Goal: Transaction & Acquisition: Purchase product/service

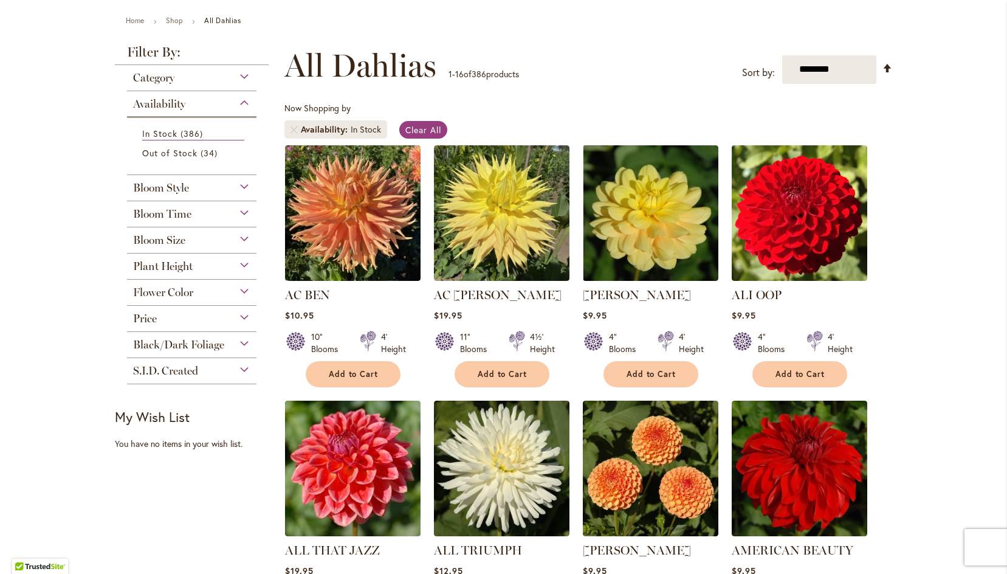
scroll to position [122, 0]
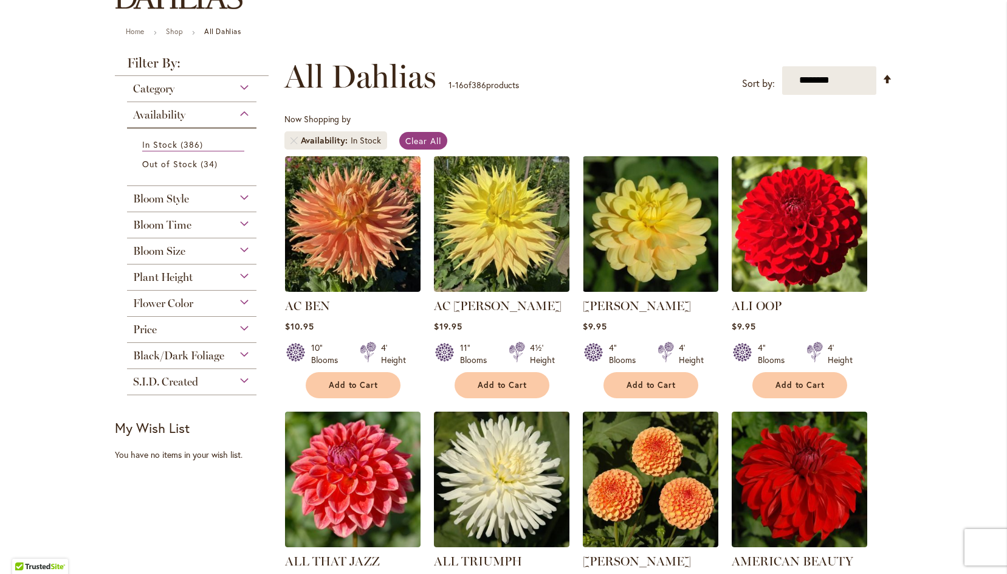
click at [235, 275] on div "Plant Height" at bounding box center [192, 273] width 130 height 19
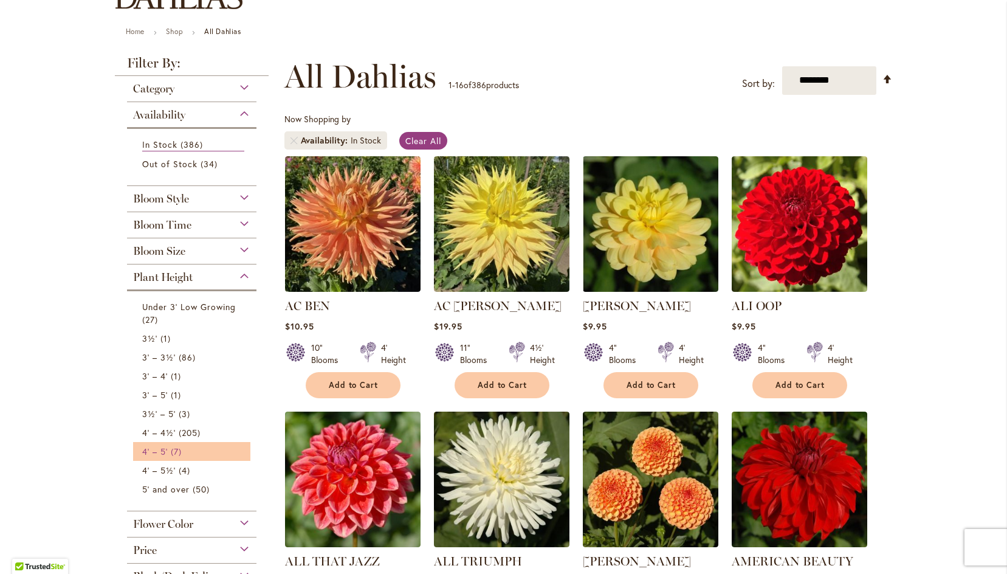
click at [179, 453] on span "7 items" at bounding box center [178, 451] width 14 height 13
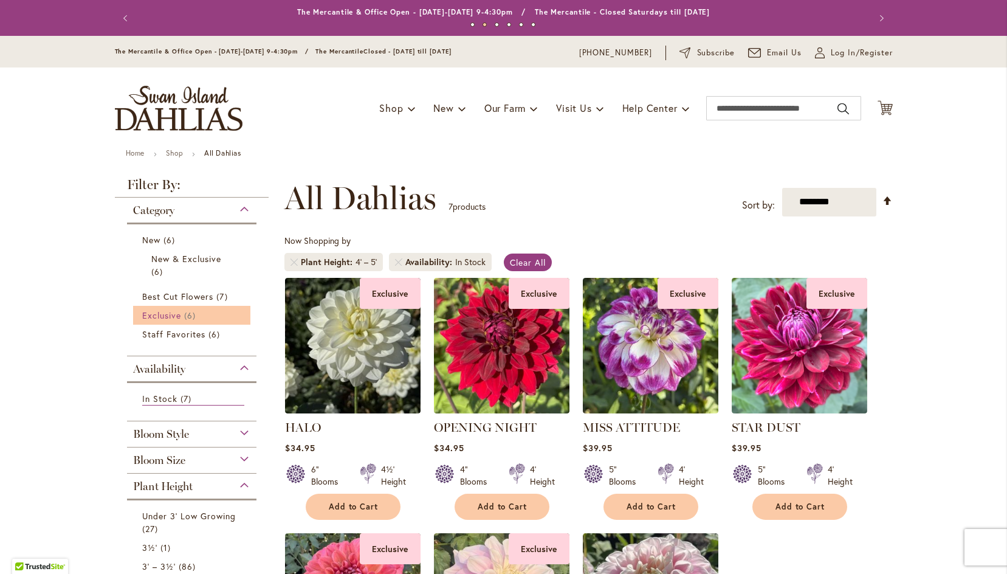
click at [162, 316] on span "Exclusive" at bounding box center [161, 315] width 39 height 12
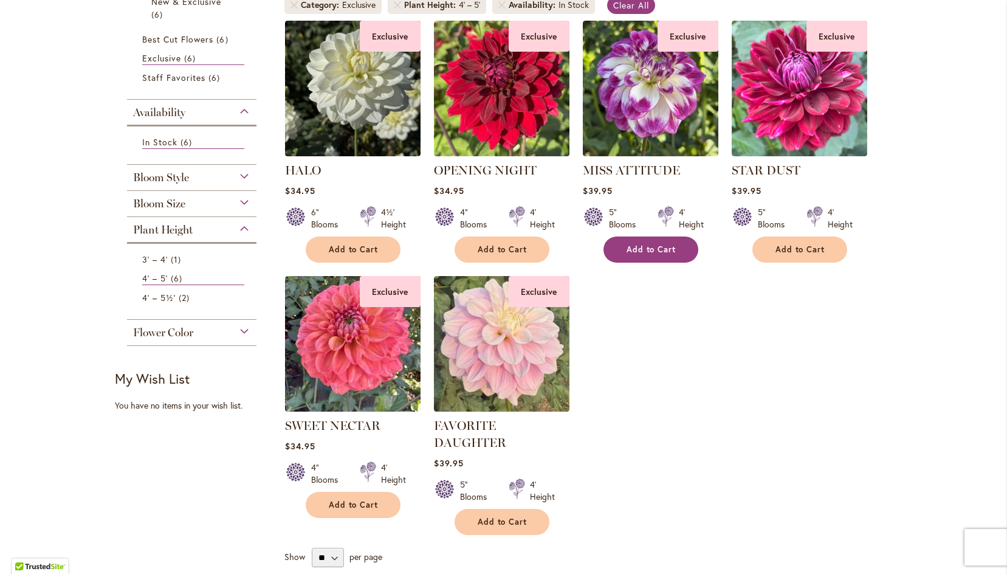
scroll to position [182, 0]
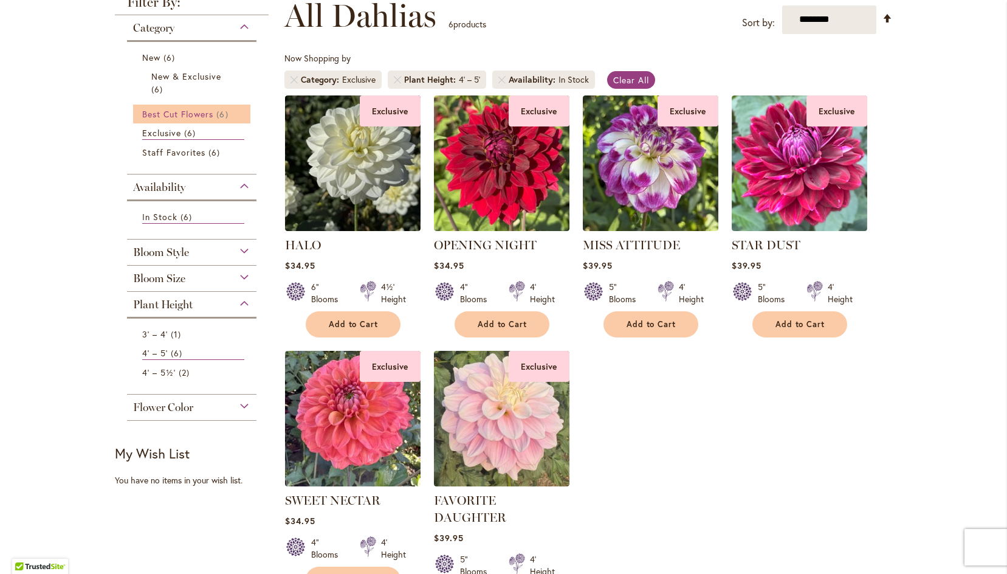
click at [202, 108] on span "Best Cut Flowers" at bounding box center [178, 114] width 72 height 12
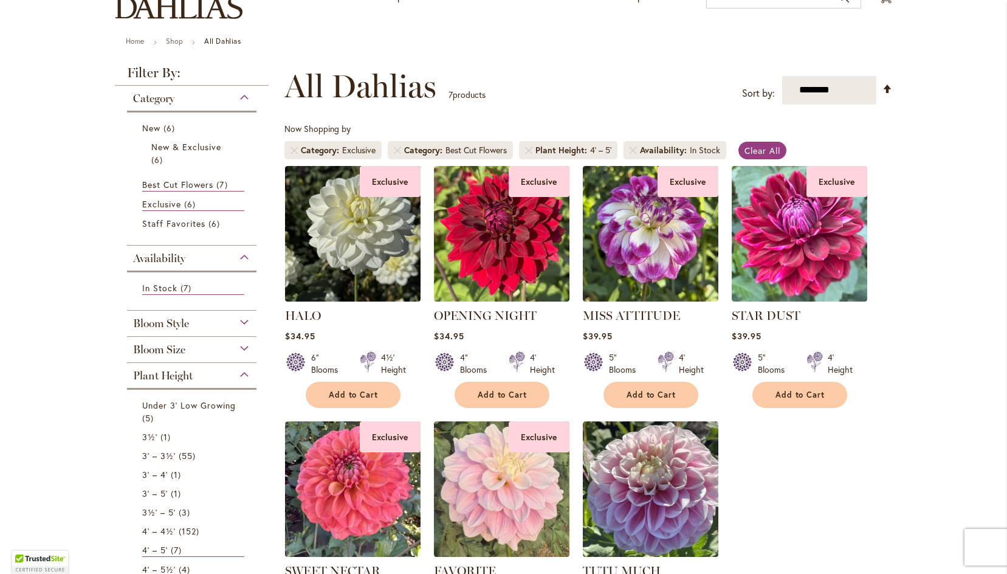
scroll to position [122, 0]
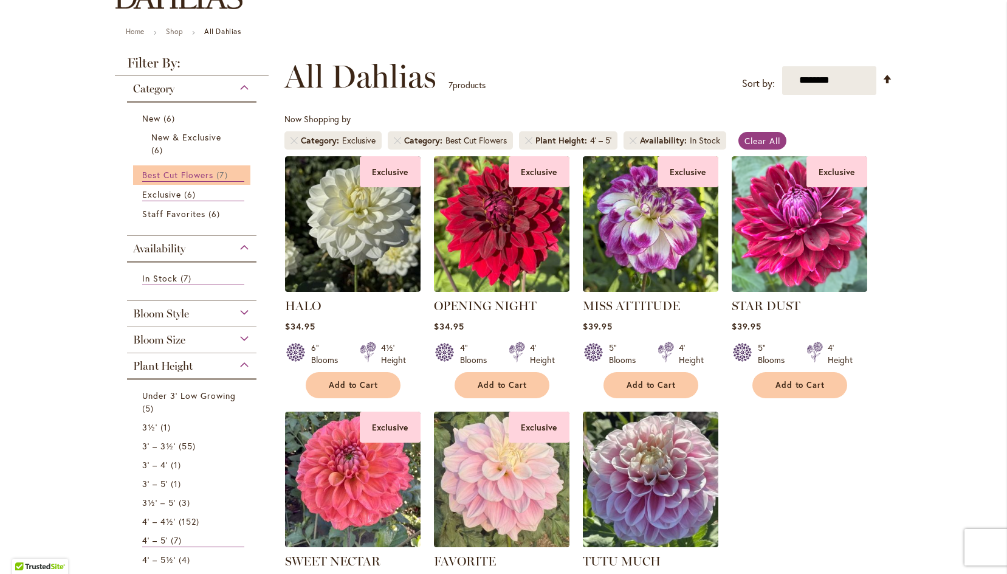
click at [172, 178] on span "Best Cut Flowers" at bounding box center [178, 175] width 72 height 12
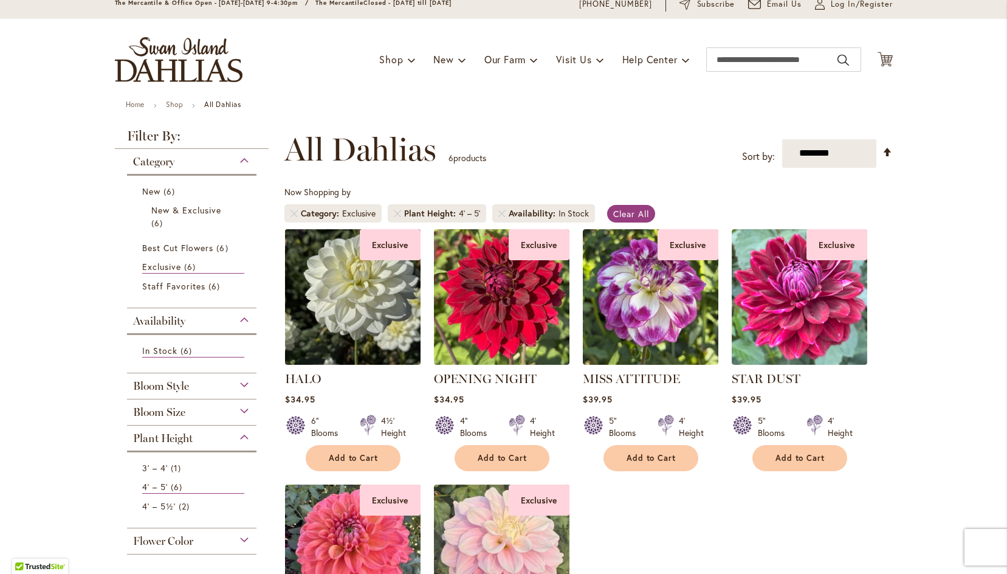
scroll to position [61, 0]
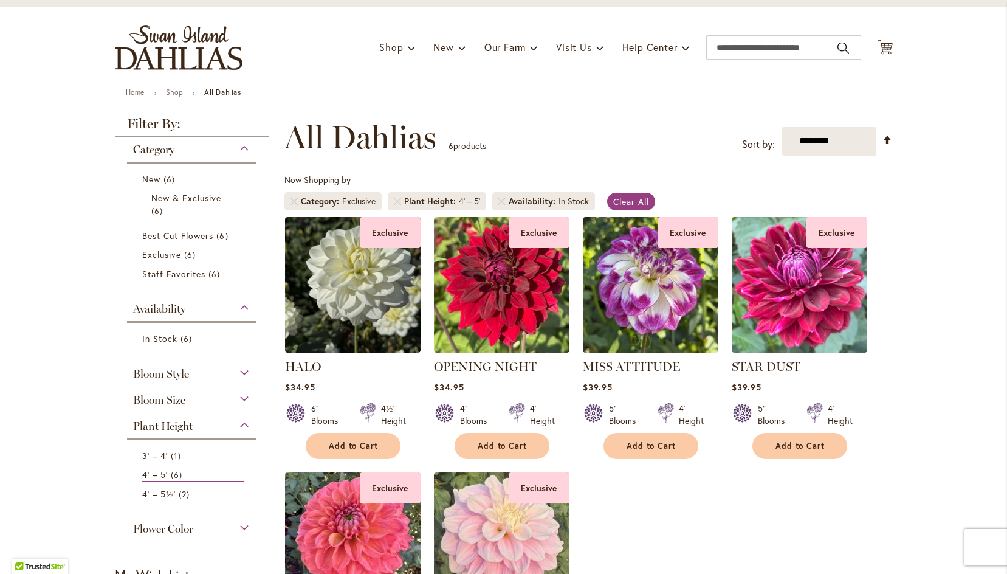
click at [200, 379] on div "Bloom Style" at bounding box center [192, 370] width 130 height 19
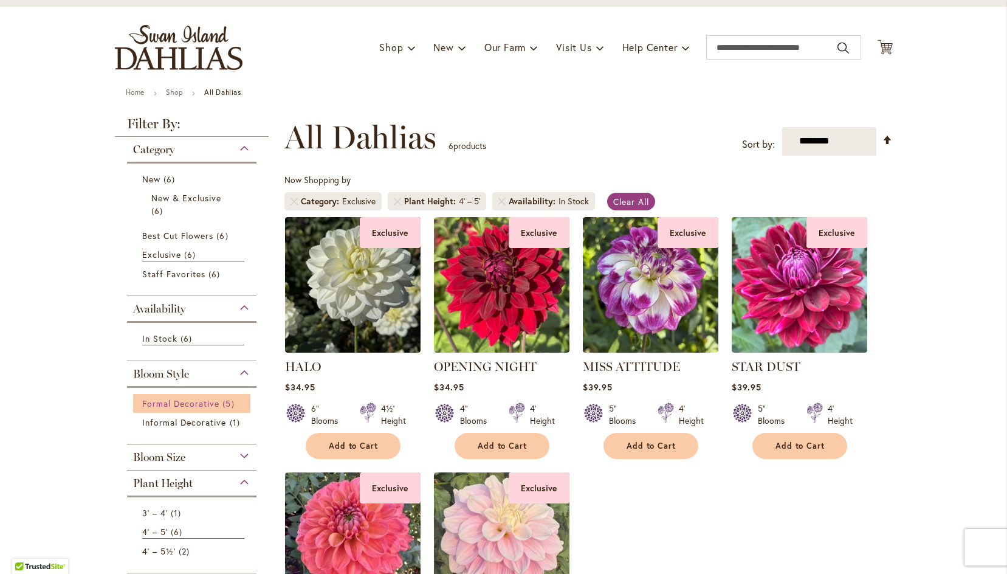
click at [193, 399] on span "Formal Decorative" at bounding box center [181, 404] width 78 height 12
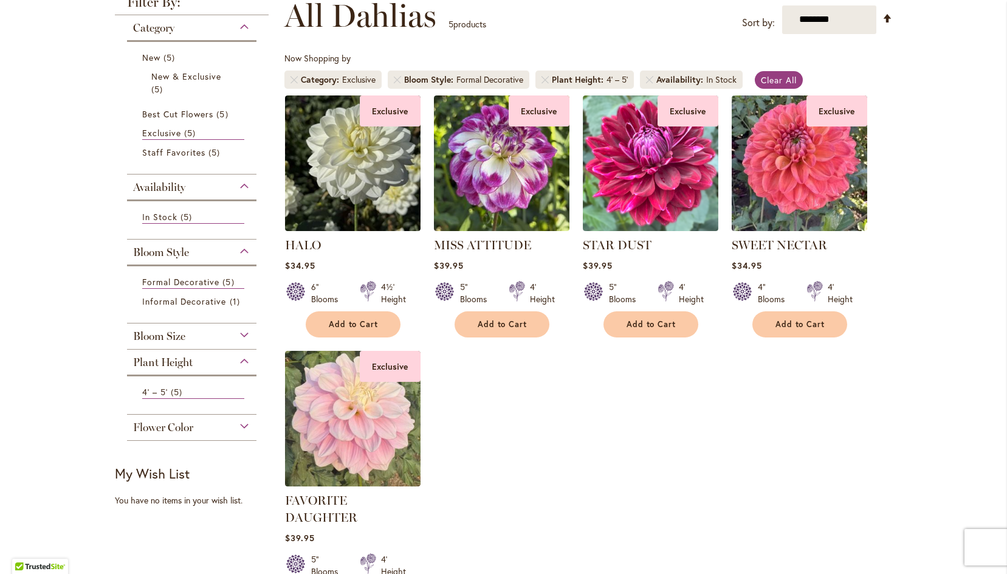
scroll to position [243, 0]
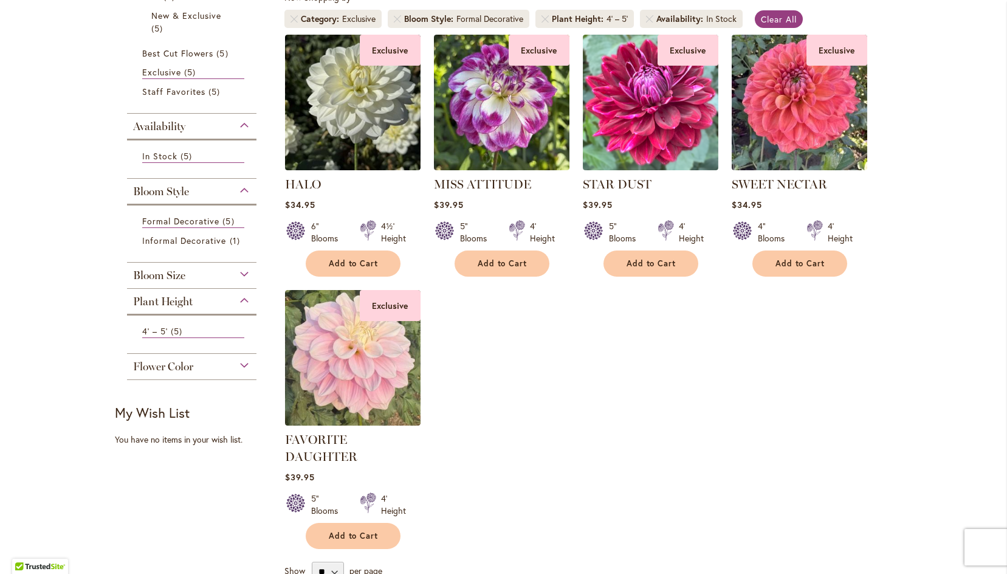
click at [233, 366] on div "Flower Color" at bounding box center [192, 363] width 130 height 19
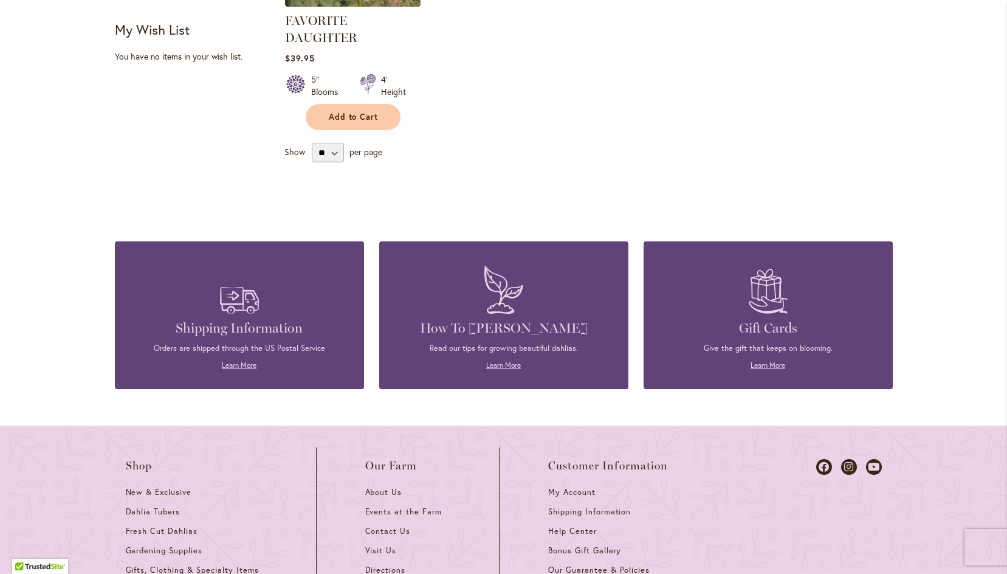
scroll to position [730, 0]
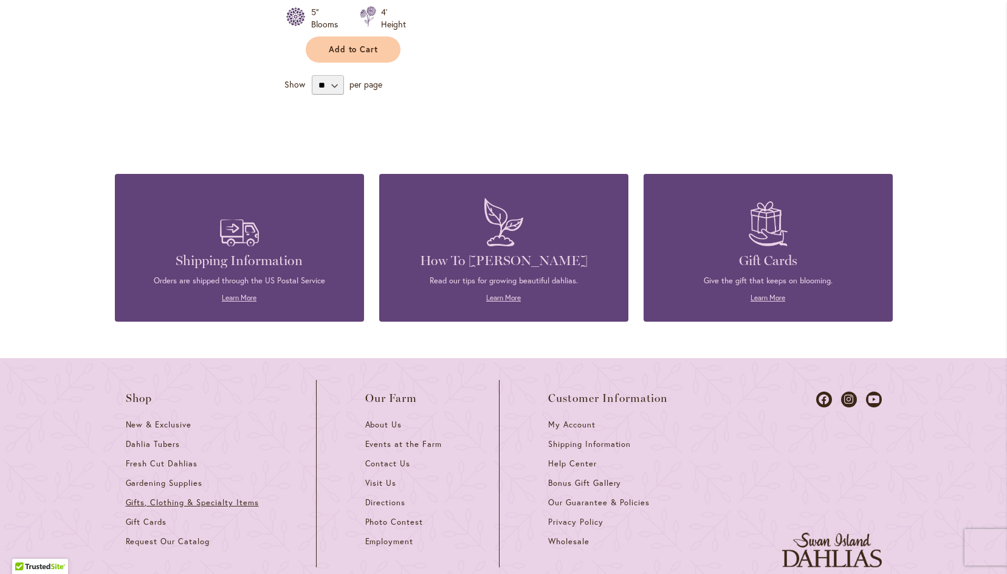
click at [202, 504] on span "Gifts, Clothing & Specialty Items" at bounding box center [192, 502] width 133 height 10
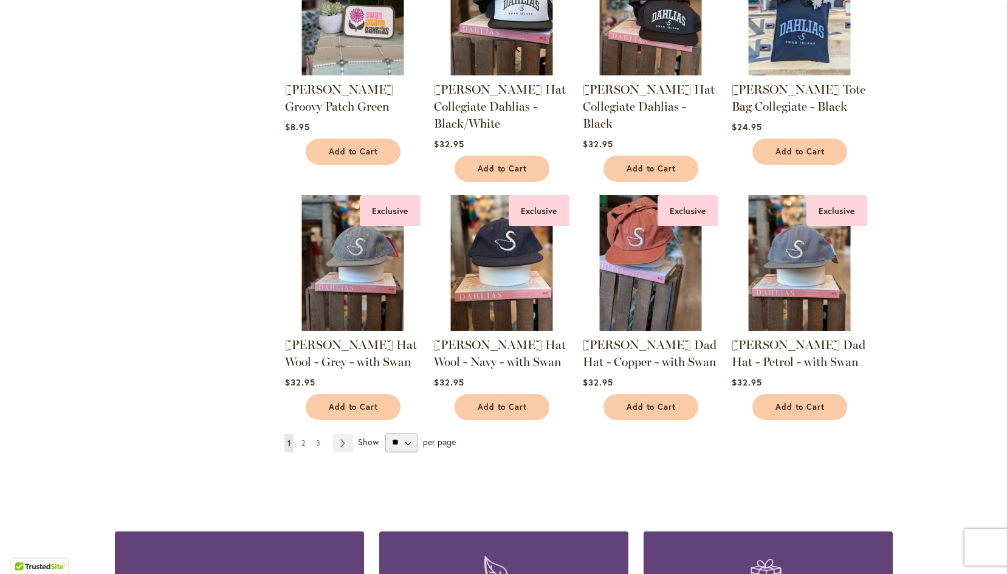
scroll to position [912, 0]
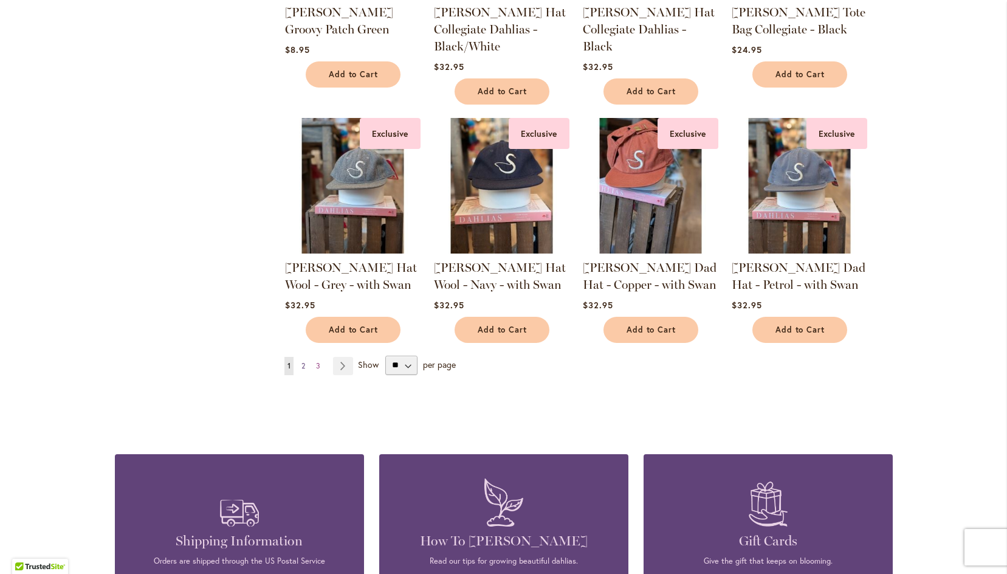
click at [302, 363] on link "Page 2" at bounding box center [304, 366] width 10 height 18
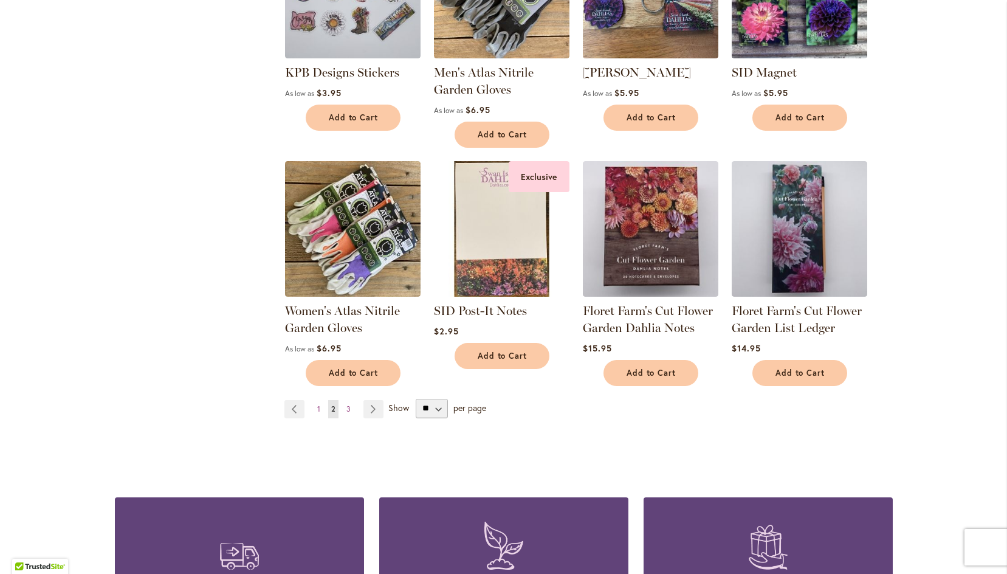
scroll to position [973, 0]
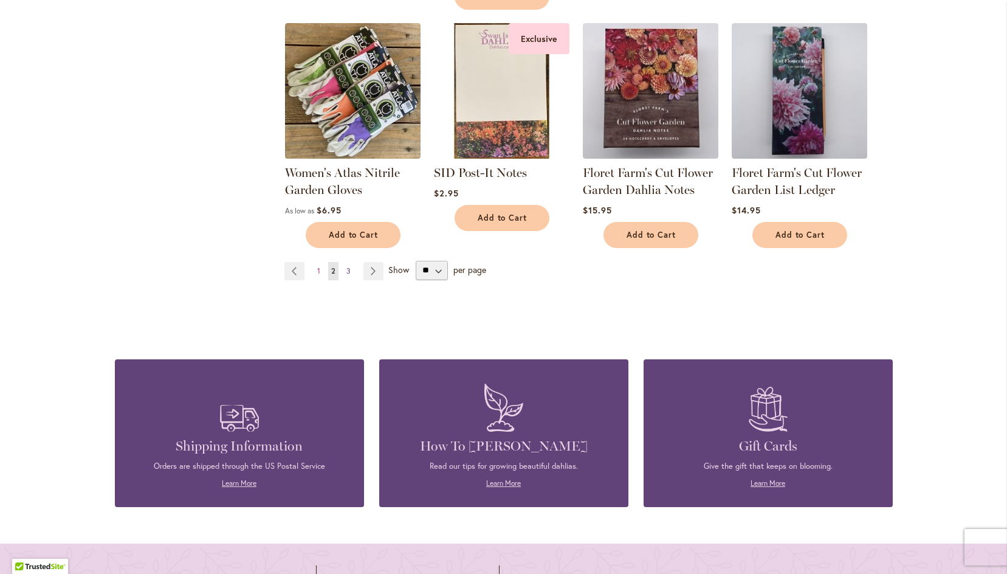
click at [347, 268] on span "3" at bounding box center [349, 270] width 4 height 9
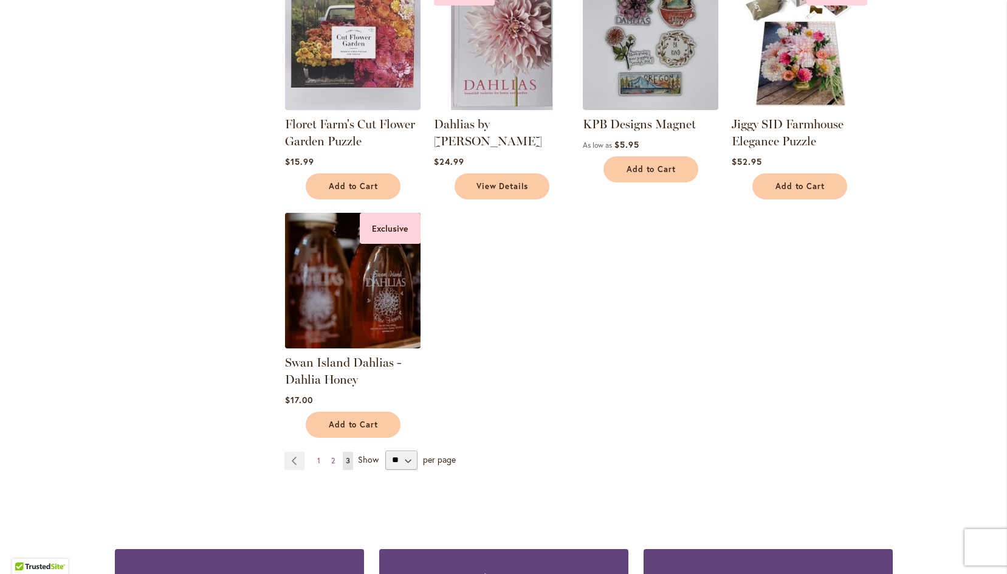
scroll to position [547, 0]
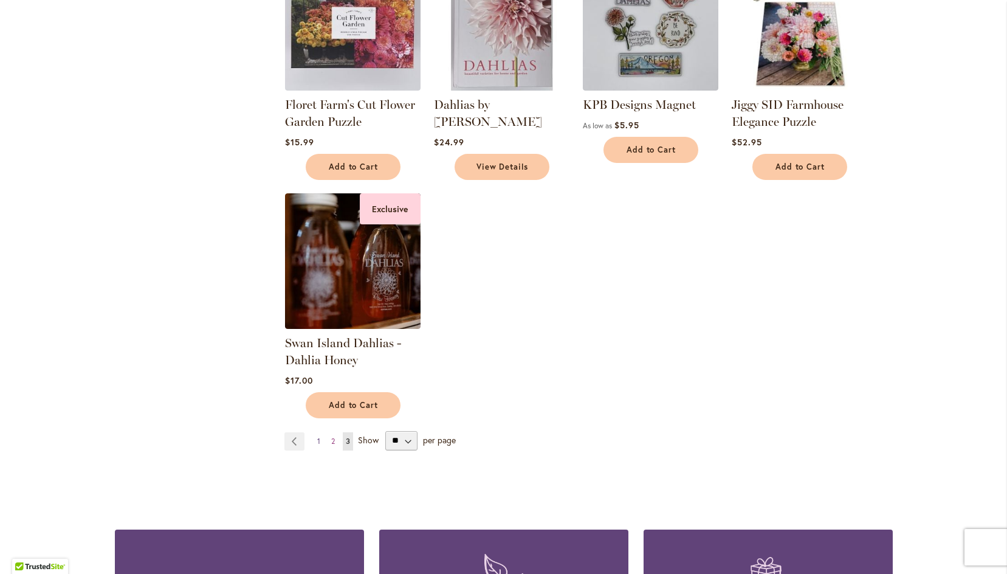
click at [317, 443] on span "1" at bounding box center [318, 441] width 3 height 9
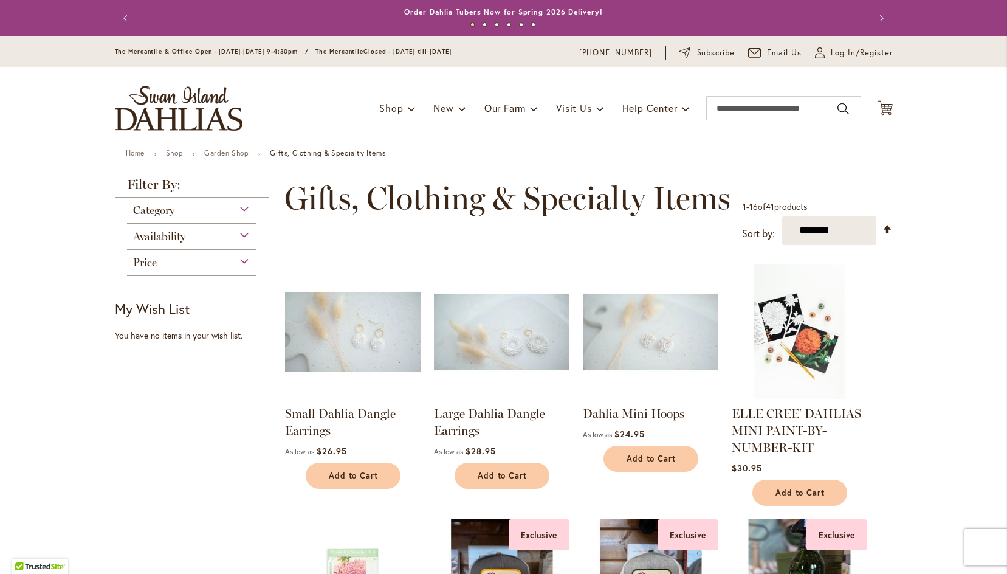
click at [368, 353] on img at bounding box center [353, 331] width 142 height 142
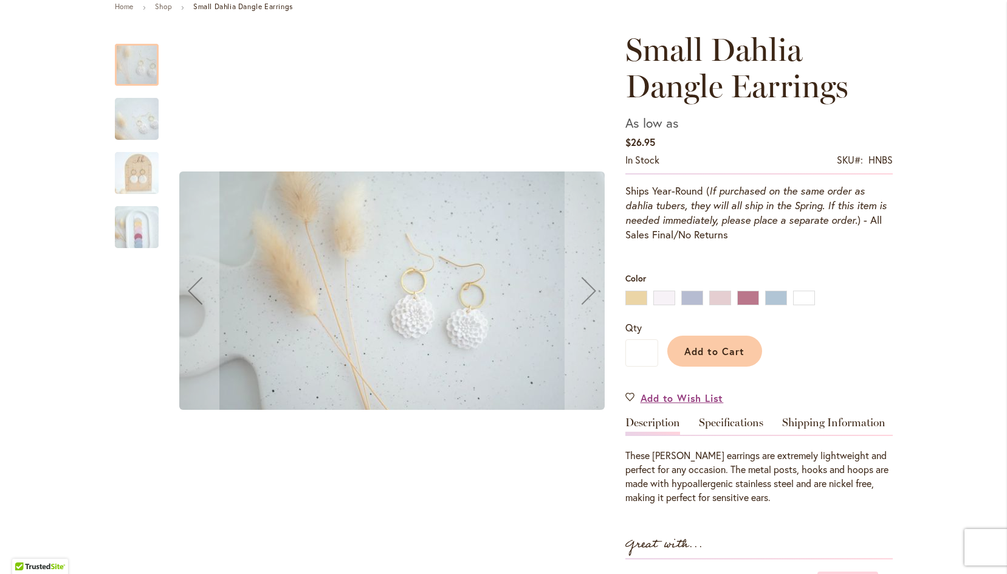
scroll to position [182, 0]
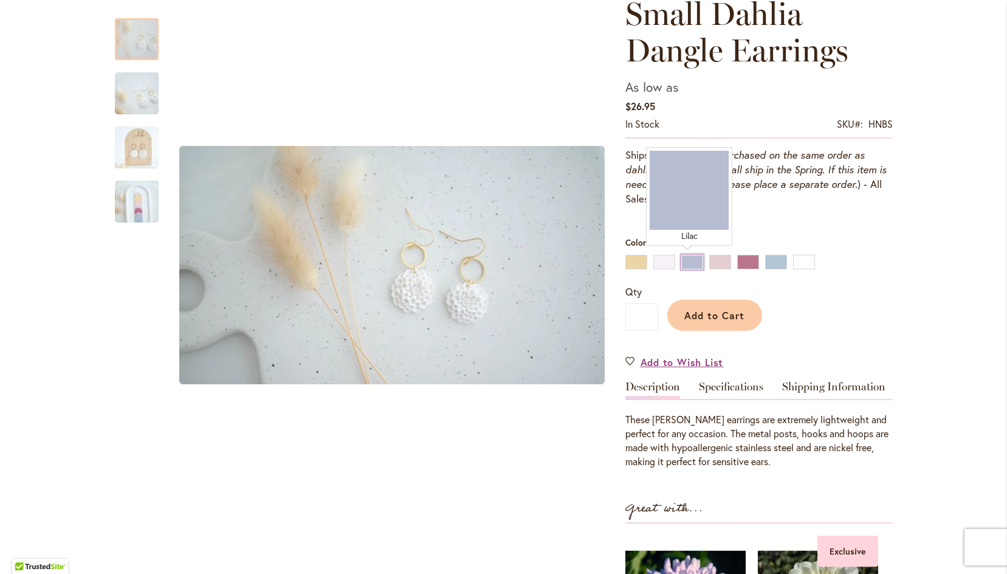
click at [694, 260] on div "Lilac" at bounding box center [693, 262] width 22 height 15
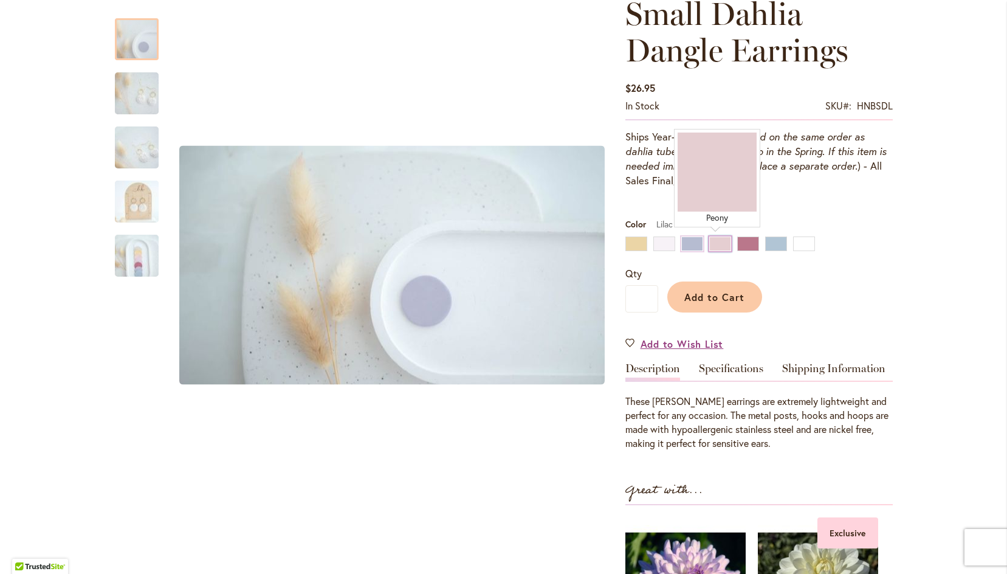
click at [722, 247] on div "Peony" at bounding box center [721, 244] width 22 height 15
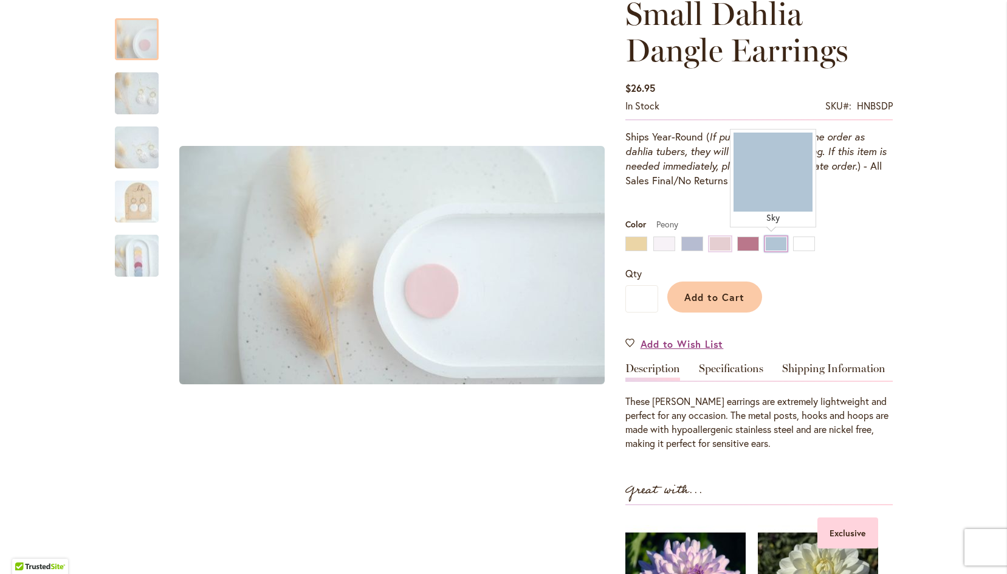
click at [768, 240] on div "Sky" at bounding box center [776, 244] width 22 height 15
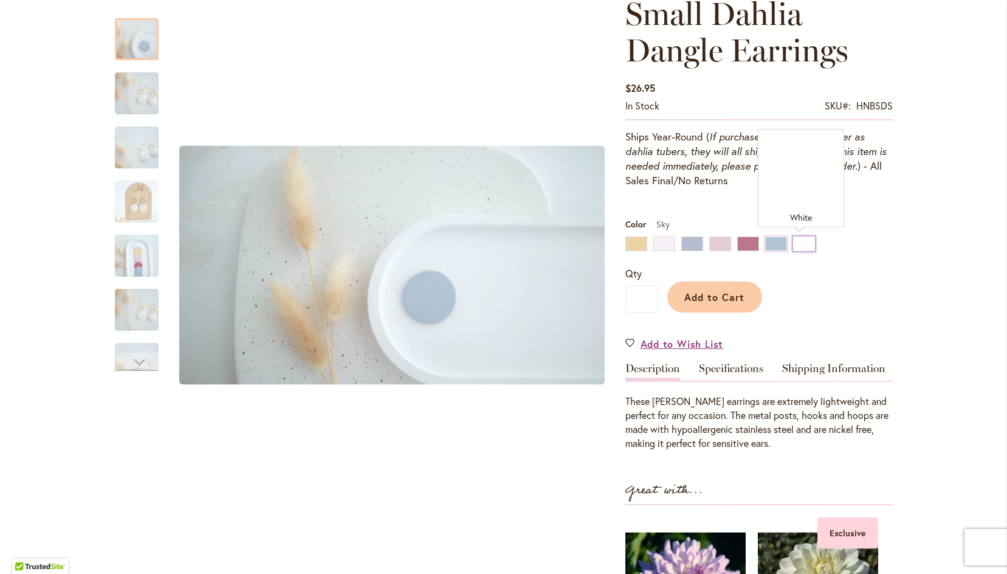
click at [806, 240] on div "White" at bounding box center [804, 244] width 22 height 15
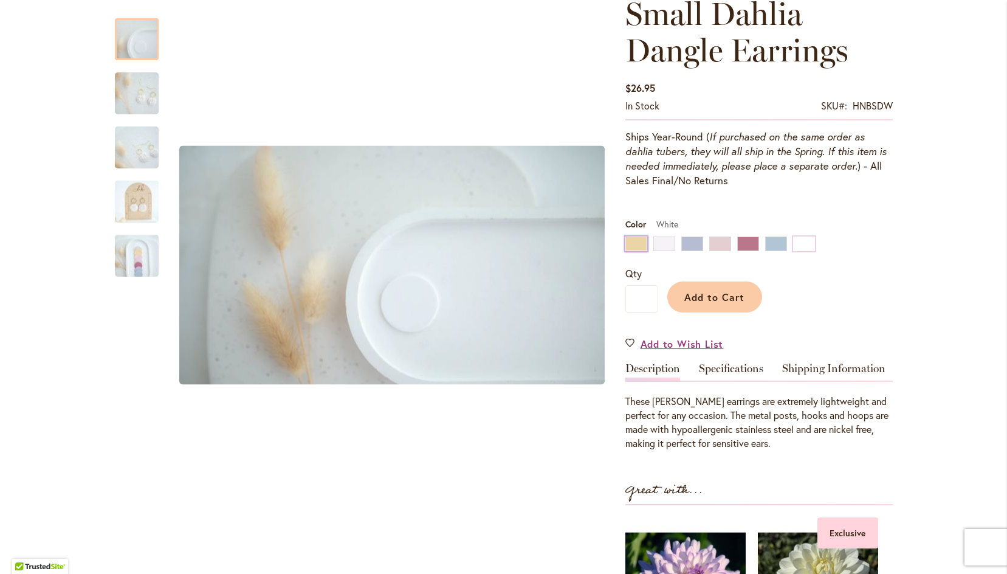
click at [631, 243] on div "Buttercup" at bounding box center [637, 244] width 22 height 15
type input "****"
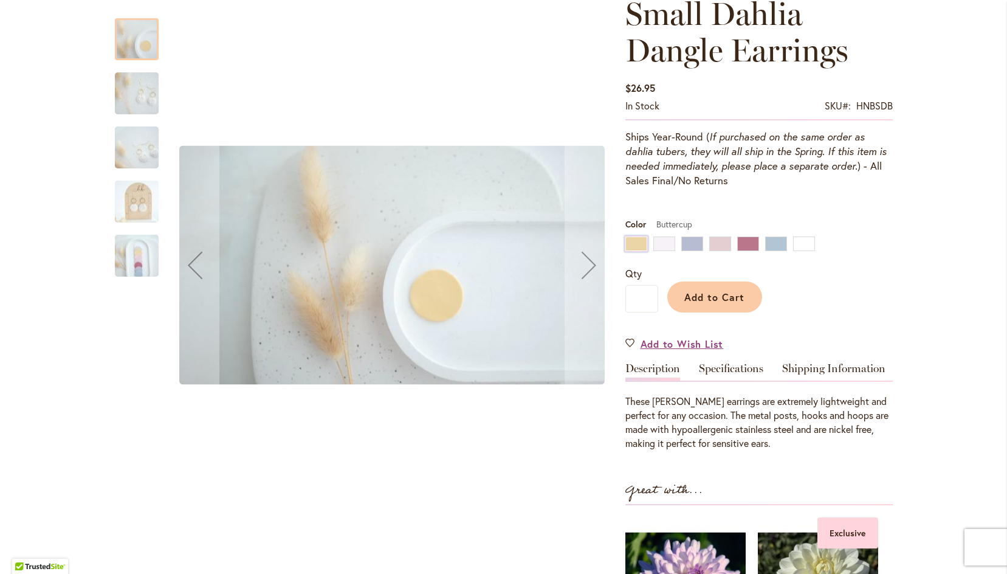
click at [127, 202] on img "Small Dahlia Dangle Earrings" at bounding box center [137, 201] width 88 height 49
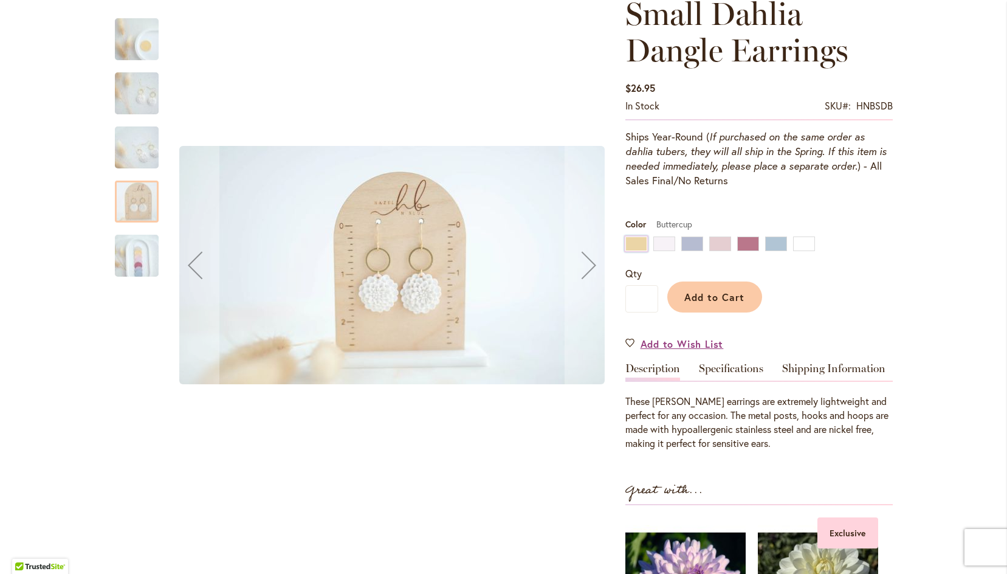
click at [125, 232] on div "Small Dahlia Dangle Earrings" at bounding box center [137, 250] width 44 height 54
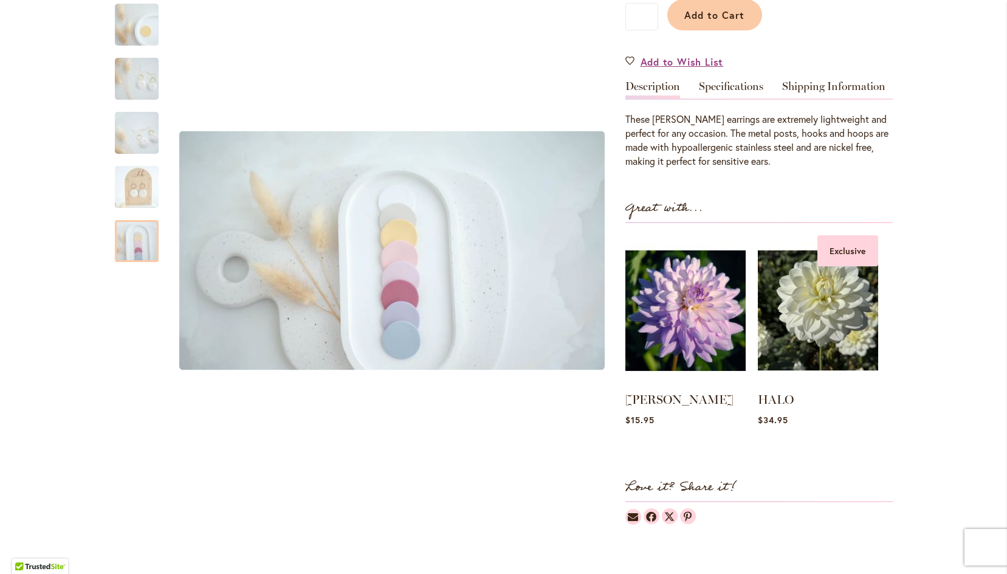
scroll to position [486, 0]
